Goal: Find specific page/section: Find specific page/section

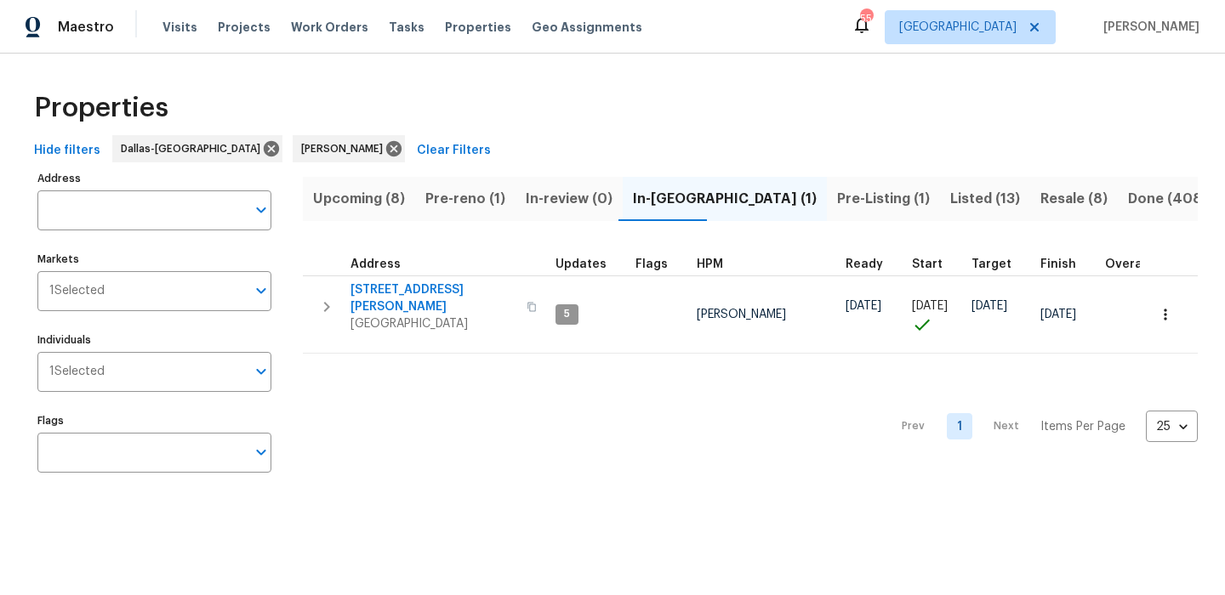
click at [577, 133] on div "Properties" at bounding box center [612, 108] width 1170 height 54
click at [463, 200] on span "Pre-reno (1)" at bounding box center [465, 199] width 80 height 24
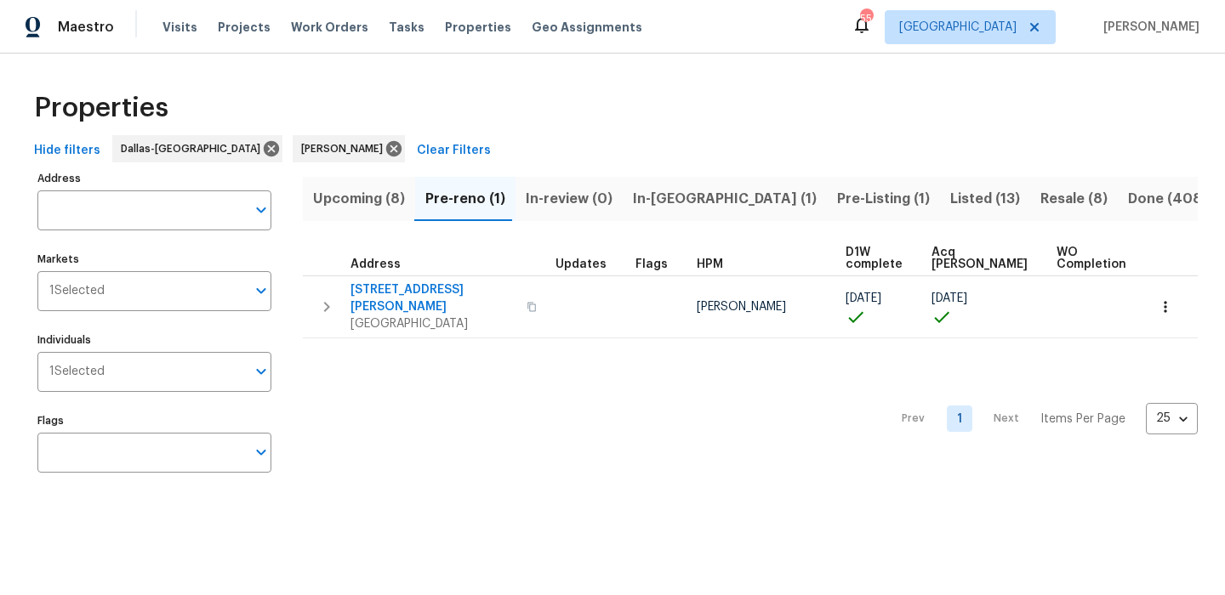
click at [368, 199] on span "Upcoming (8)" at bounding box center [359, 199] width 92 height 24
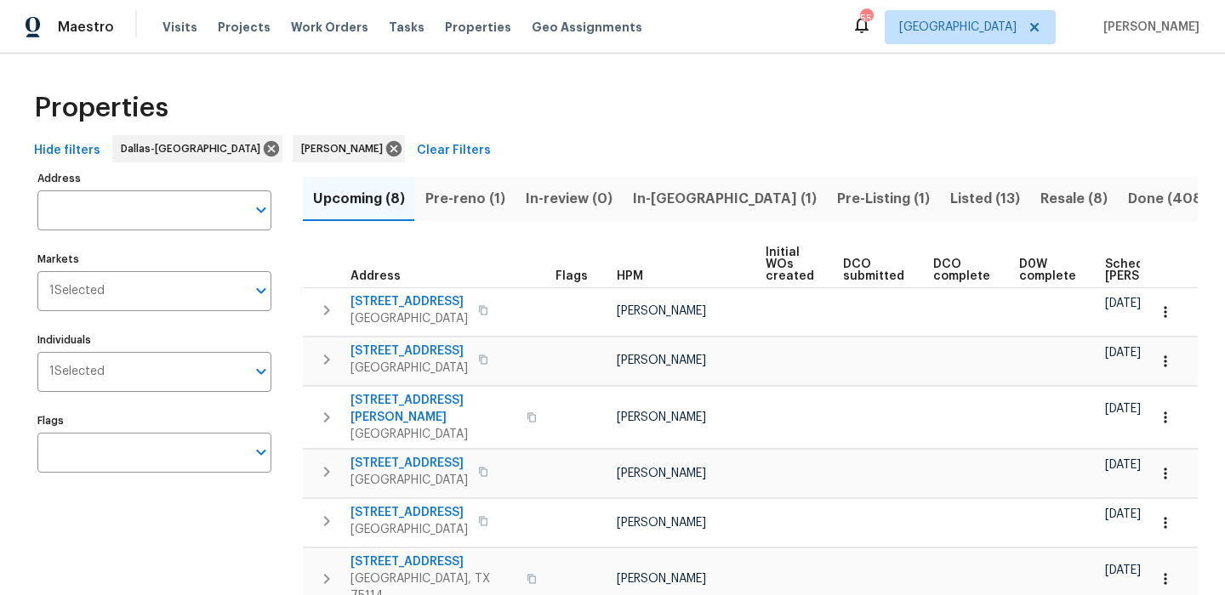
click at [1040, 198] on span "Resale (8)" at bounding box center [1073, 199] width 67 height 24
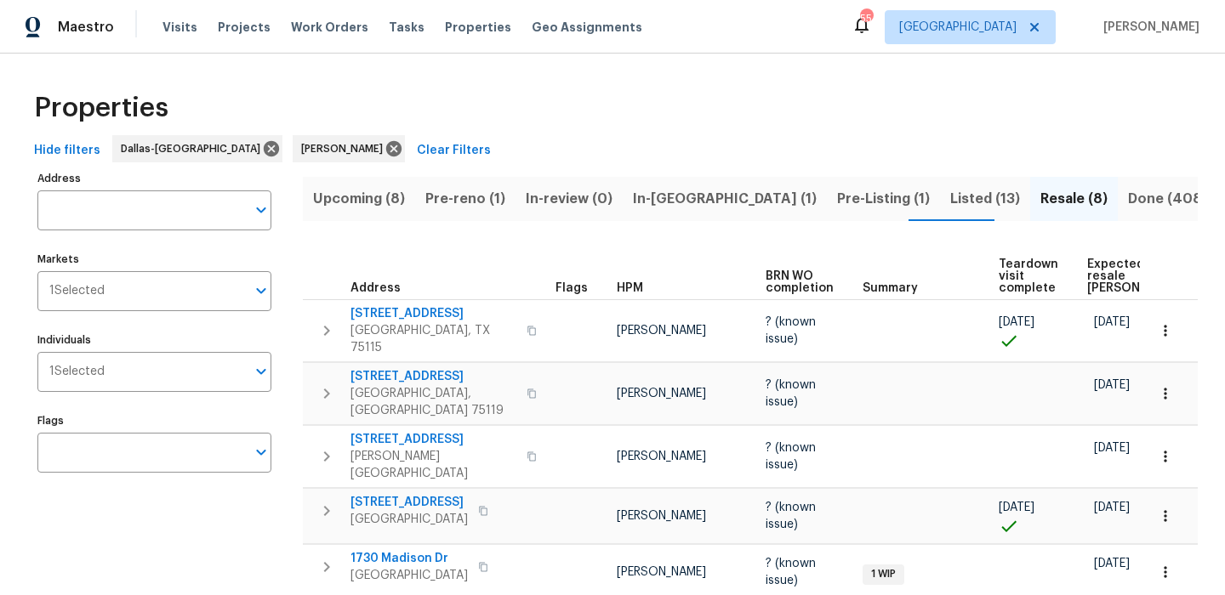
click at [1107, 285] on span "Expected resale COE" at bounding box center [1135, 277] width 96 height 36
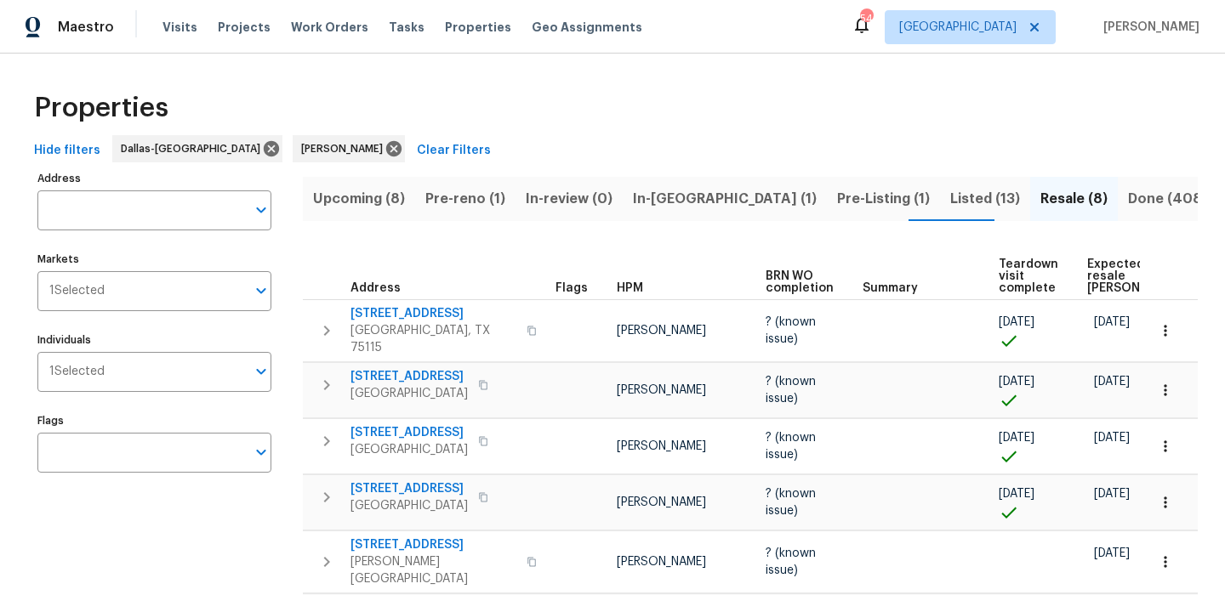
click at [692, 204] on span "In-reno (1)" at bounding box center [725, 199] width 184 height 24
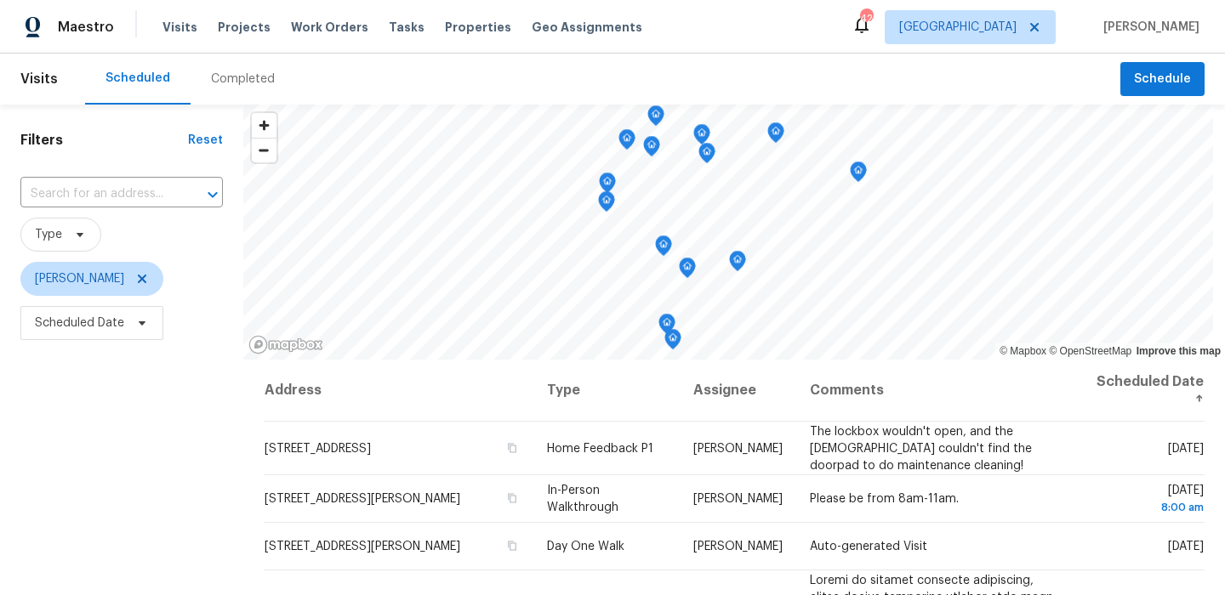
scroll to position [241, 0]
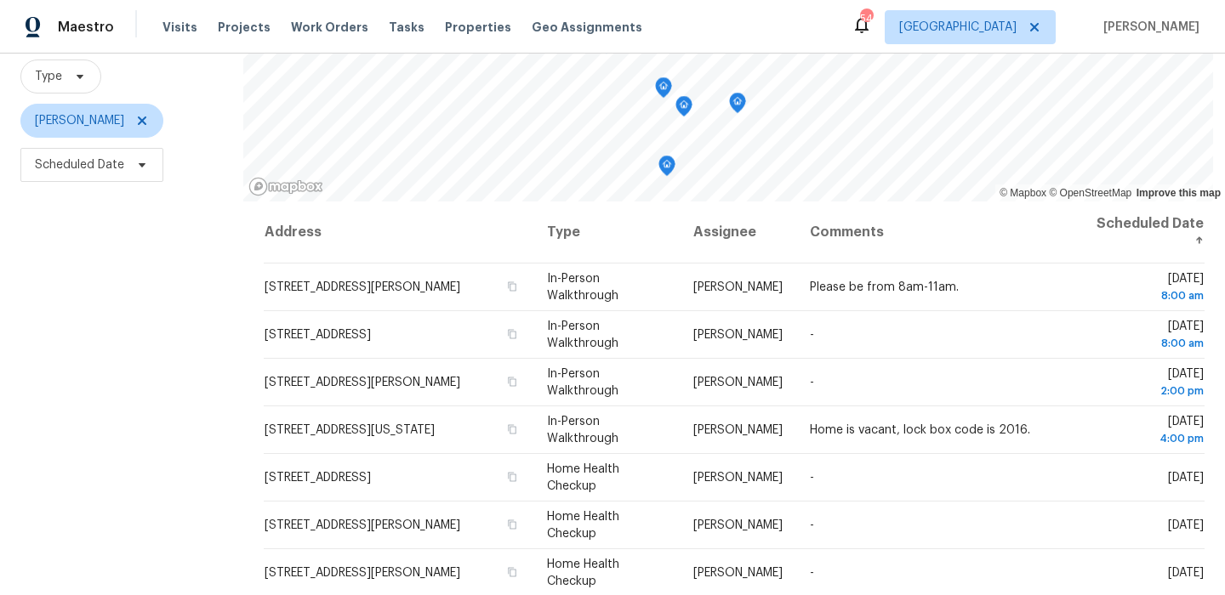
scroll to position [223, 0]
